Goal: Book appointment/travel/reservation

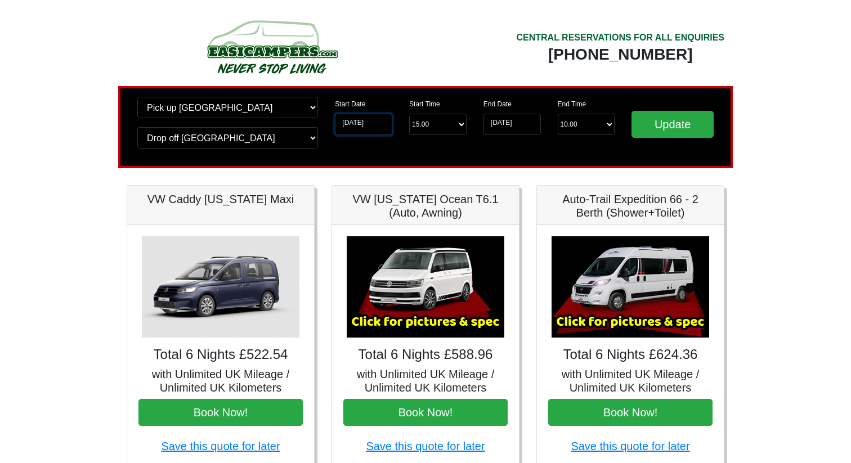
click at [355, 122] on input "14-10-2025" at bounding box center [363, 124] width 57 height 21
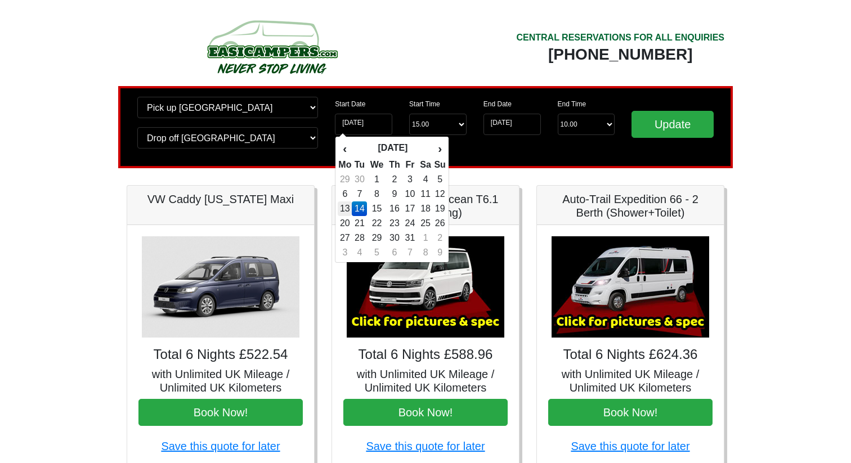
click at [347, 208] on td "13" at bounding box center [345, 208] width 14 height 15
type input "13-10-2025"
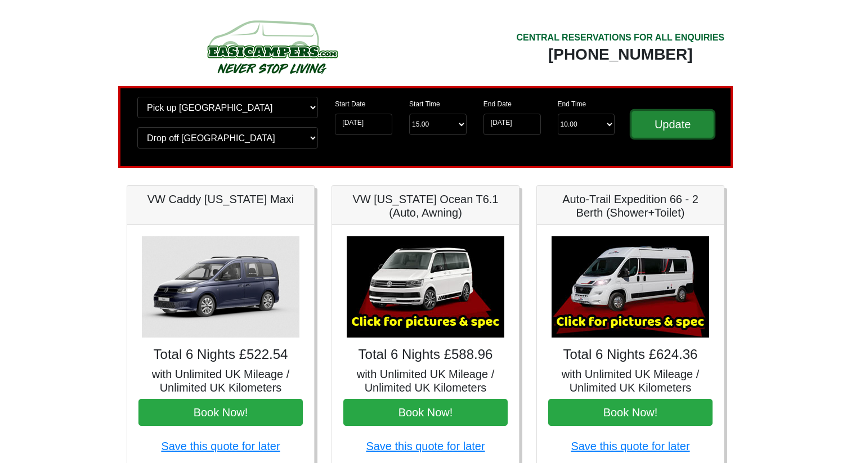
click at [668, 129] on input "Update" at bounding box center [672, 124] width 82 height 27
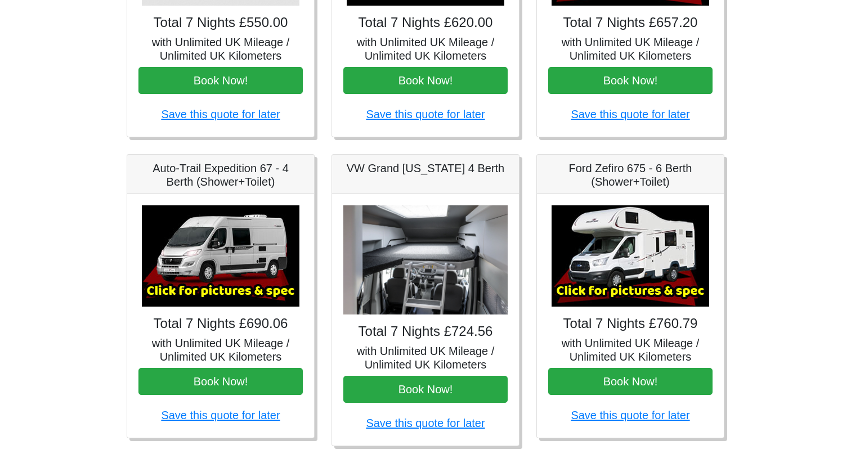
scroll to position [329, 0]
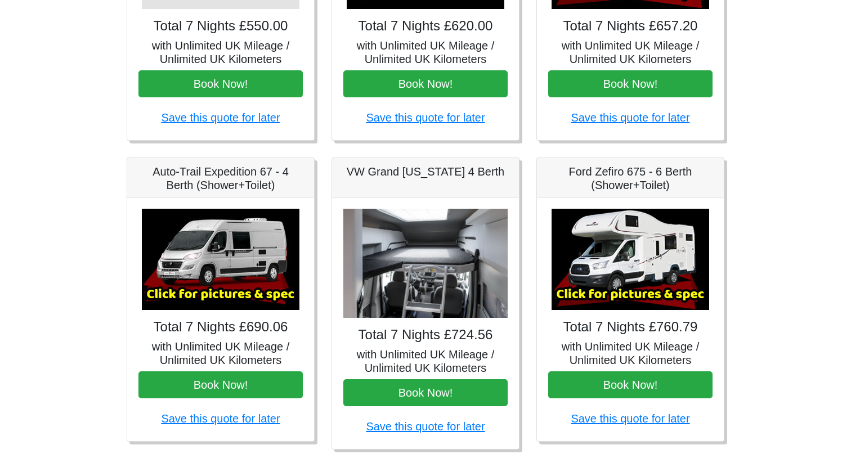
click at [209, 190] on h5 "Auto-Trail Expedition 67 - 4 Berth (Shower+Toilet)" at bounding box center [220, 178] width 164 height 27
click at [230, 259] on img at bounding box center [221, 259] width 158 height 101
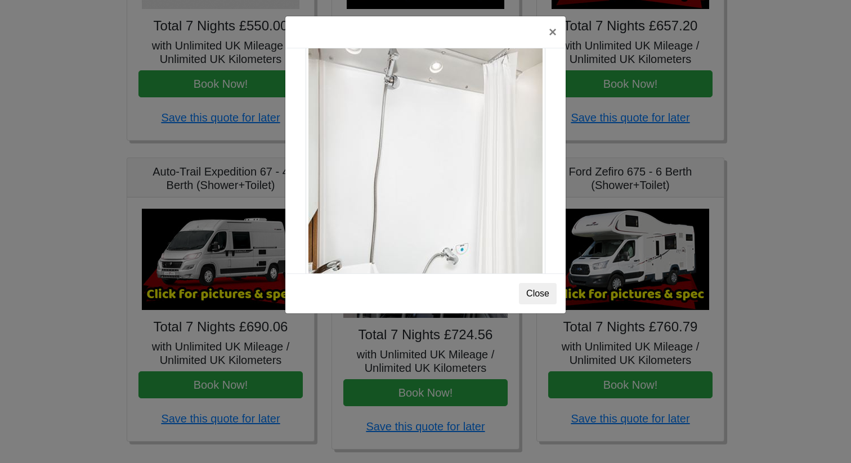
scroll to position [1547, 0]
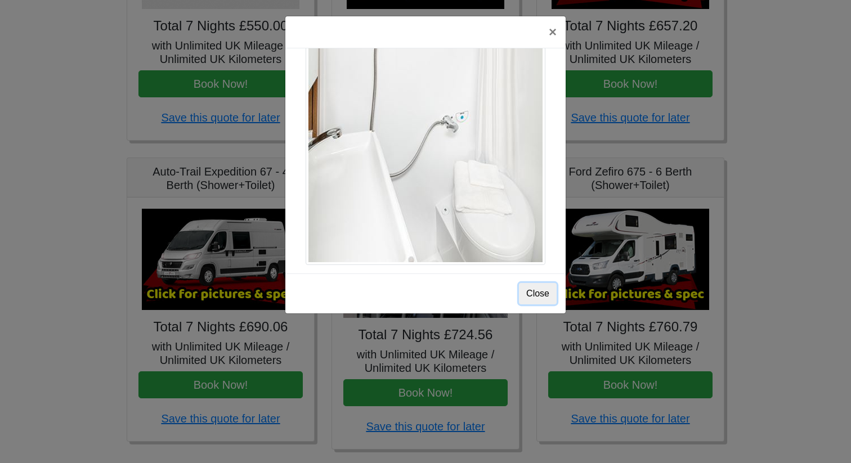
click at [536, 296] on button "Close" at bounding box center [538, 293] width 38 height 21
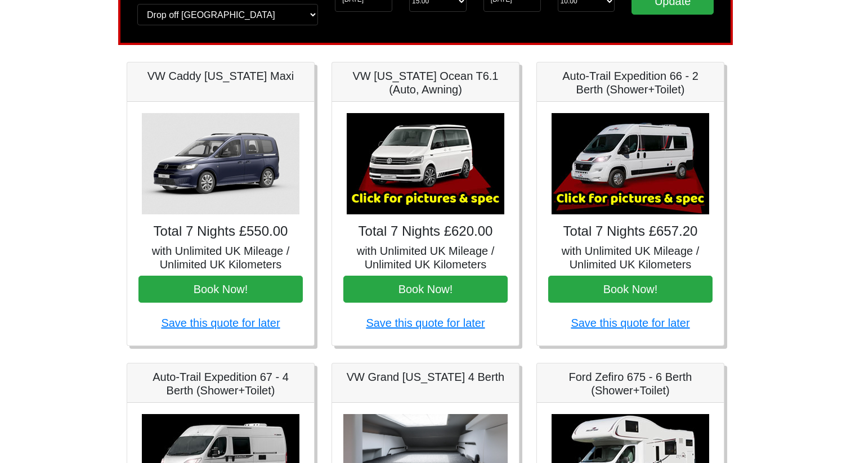
scroll to position [123, 0]
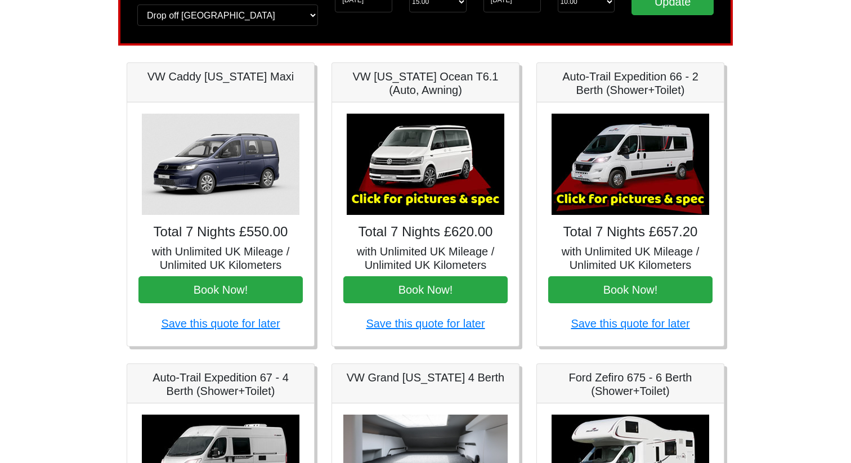
click at [432, 187] on img at bounding box center [426, 164] width 158 height 101
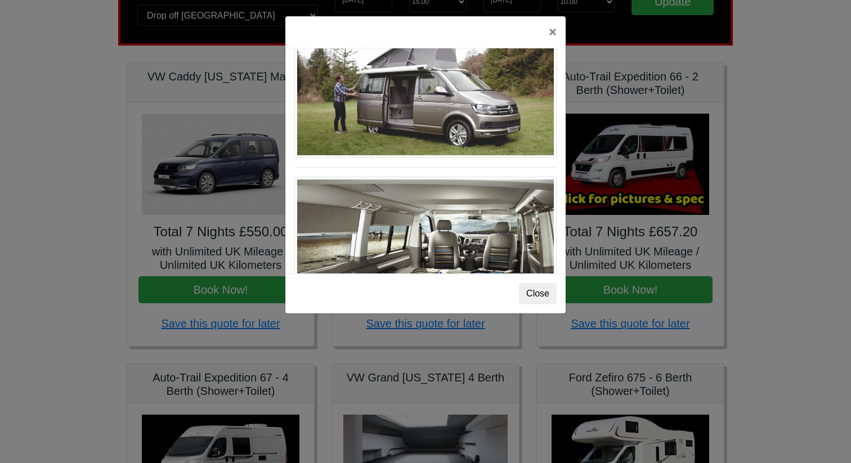
scroll to position [1255, 0]
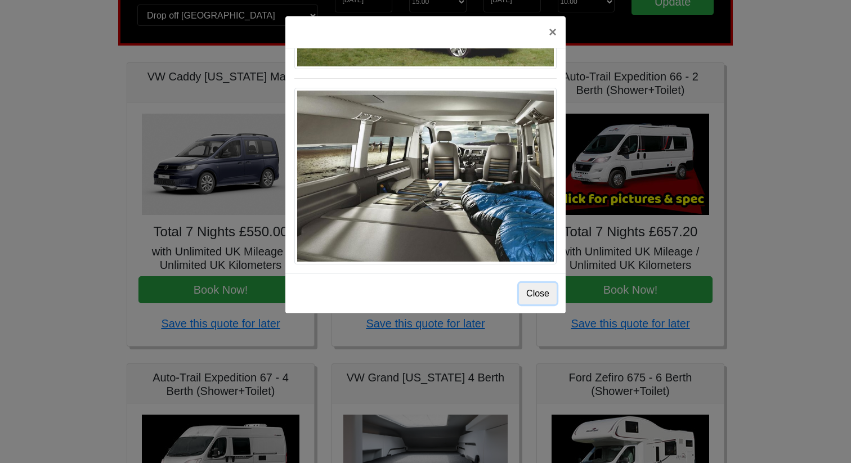
click at [543, 297] on button "Close" at bounding box center [538, 293] width 38 height 21
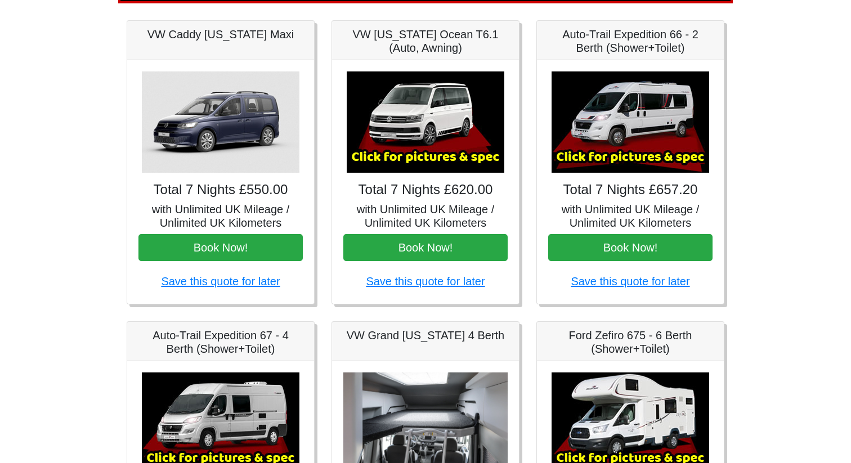
scroll to position [0, 0]
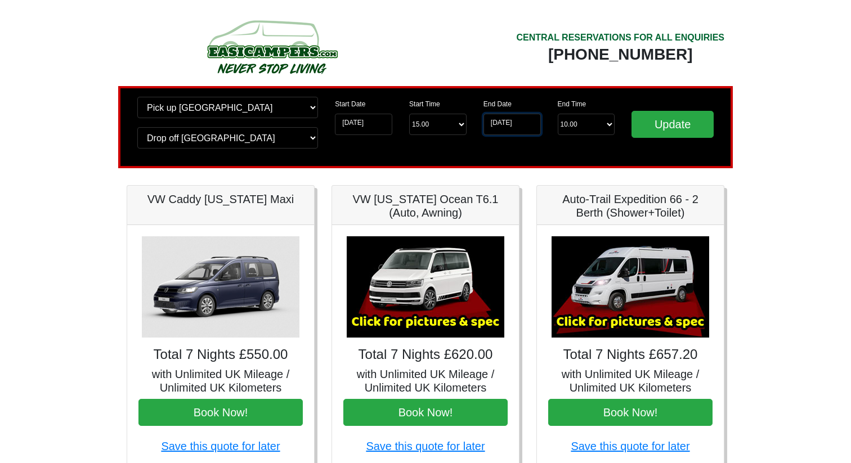
click at [513, 123] on input "20-10-2025" at bounding box center [511, 124] width 57 height 21
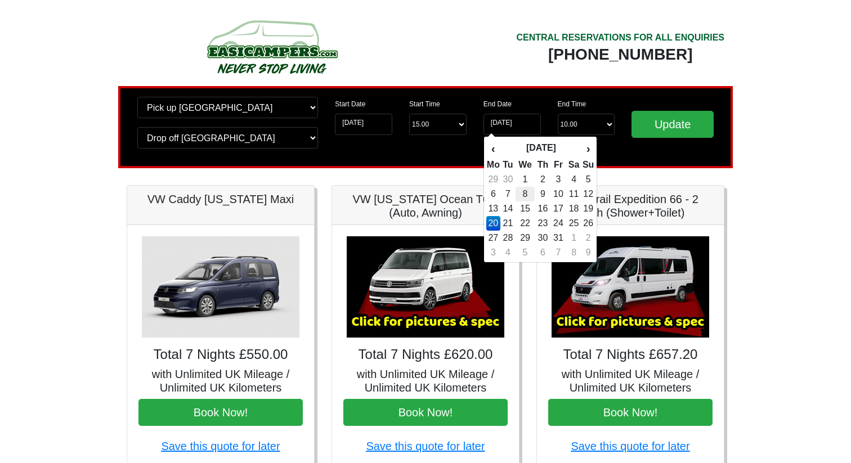
click at [525, 194] on td "8" at bounding box center [524, 194] width 19 height 15
type input "08-10-2025"
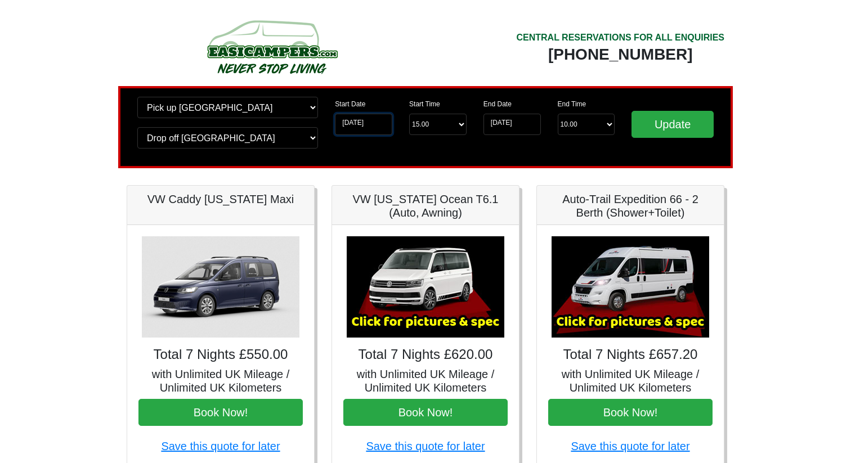
click at [357, 123] on input "13-10-2025" at bounding box center [363, 124] width 57 height 21
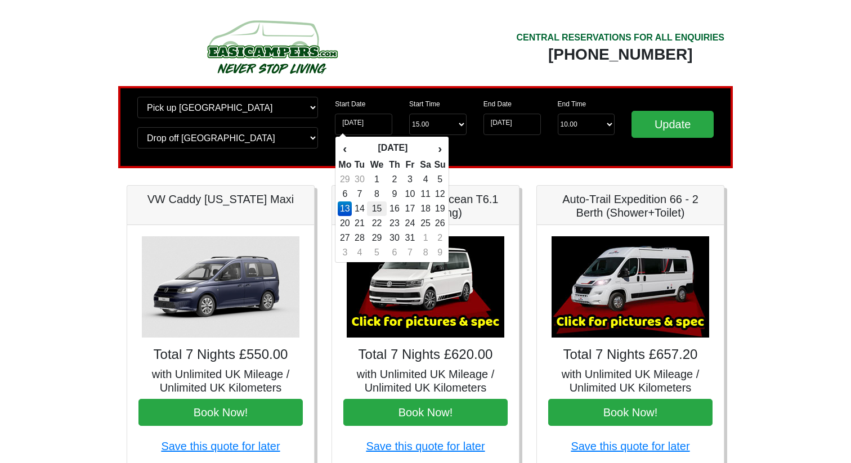
click at [380, 211] on td "15" at bounding box center [376, 208] width 19 height 15
type input "[DATE]"
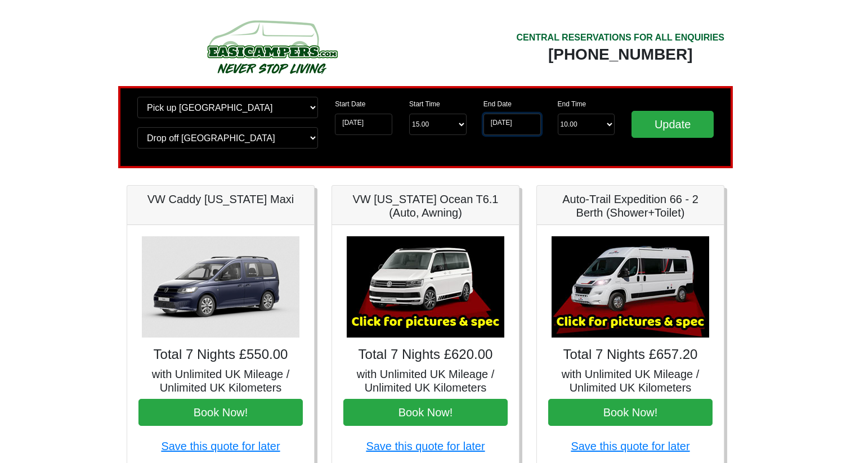
click at [518, 122] on input "16-10-2025" at bounding box center [511, 124] width 57 height 21
click at [518, 124] on input "16-10-2025" at bounding box center [511, 124] width 57 height 21
click at [491, 121] on input "16-10-2025" at bounding box center [511, 124] width 57 height 21
drag, startPoint x: 491, startPoint y: 121, endPoint x: 531, endPoint y: 126, distance: 40.8
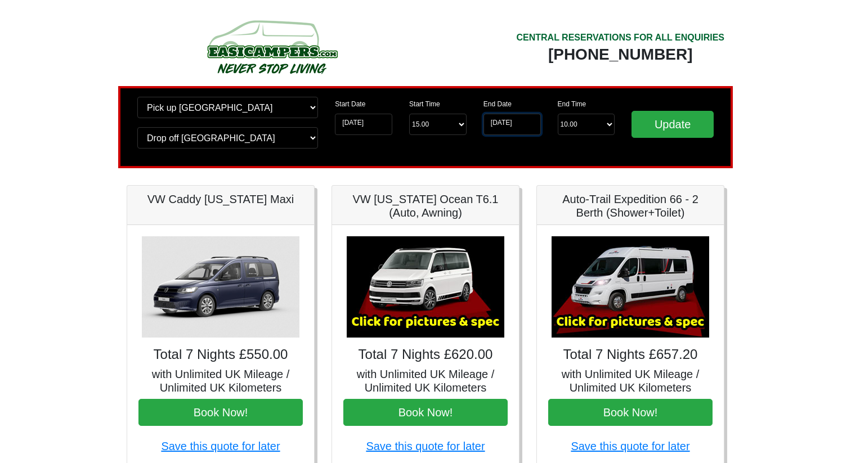
click at [531, 126] on input "16-10-2025" at bounding box center [511, 124] width 57 height 21
click at [497, 126] on input "16-10-2025" at bounding box center [511, 124] width 57 height 21
drag, startPoint x: 497, startPoint y: 126, endPoint x: 468, endPoint y: 126, distance: 29.8
click at [468, 126] on div "Change pick up location? Pick up Wigan Birmingham Airport Blackburn Lancashire …" at bounding box center [425, 127] width 614 height 82
click at [375, 122] on input "[DATE]" at bounding box center [363, 124] width 57 height 21
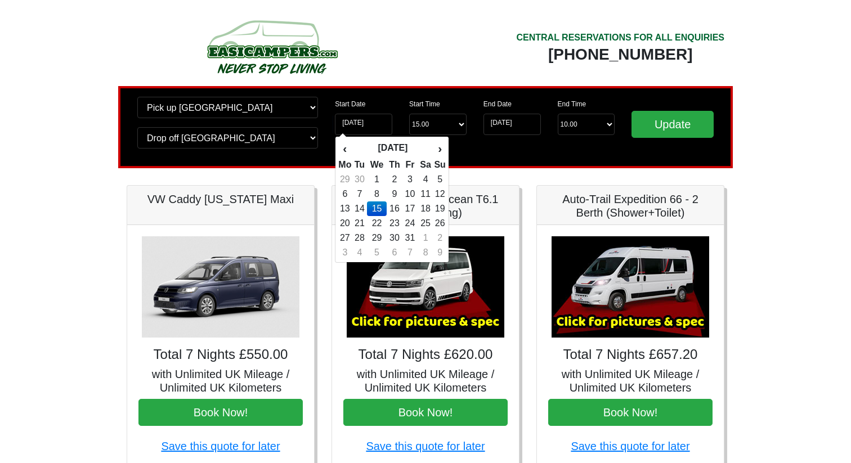
click at [378, 206] on td "15" at bounding box center [376, 208] width 19 height 15
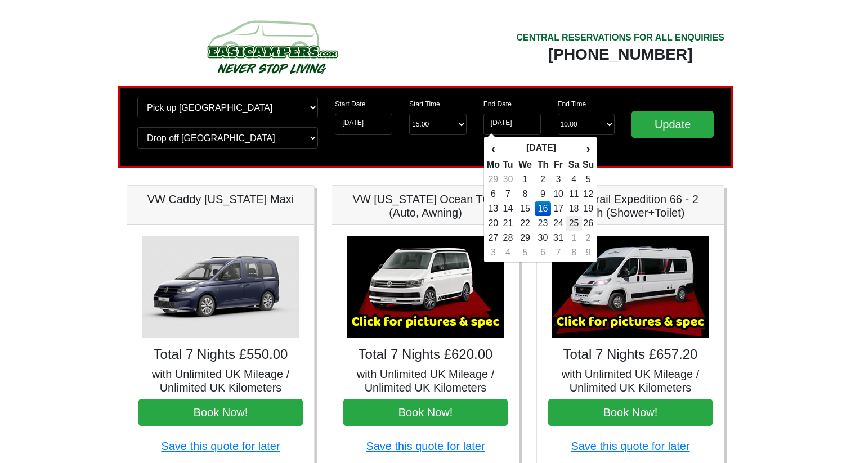
click at [576, 228] on td "25" at bounding box center [573, 223] width 16 height 15
type input "[DATE]"
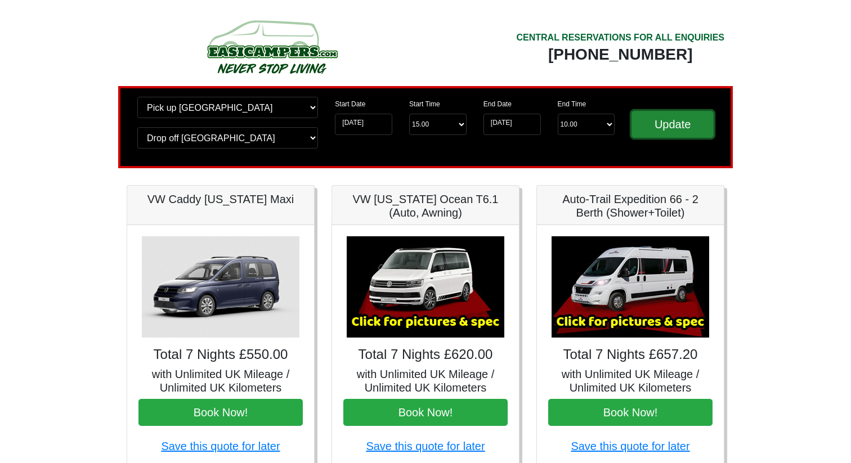
click at [663, 125] on input "Update" at bounding box center [672, 124] width 82 height 27
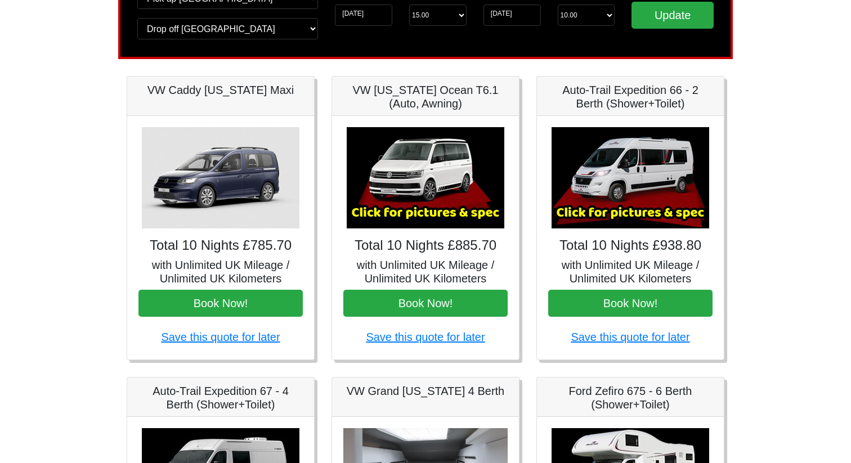
scroll to position [107, 0]
